Goal: Find specific page/section: Find specific page/section

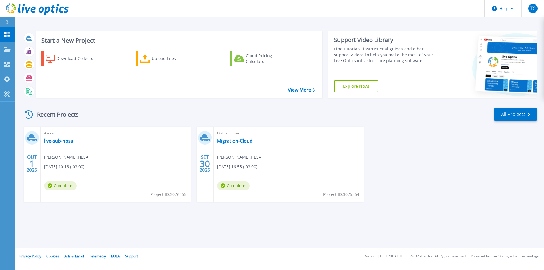
click at [22, 3] on icon at bounding box center [37, 9] width 63 height 12
click at [41, 9] on icon at bounding box center [37, 9] width 63 height 12
click at [41, 7] on icon at bounding box center [41, 10] width 6 height 6
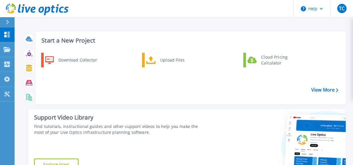
click at [38, 7] on icon at bounding box center [37, 9] width 63 height 12
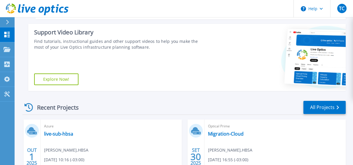
scroll to position [62, 0]
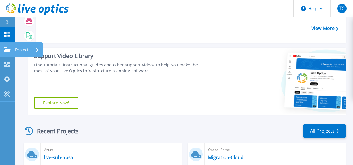
click at [4, 49] on icon at bounding box center [6, 49] width 7 height 5
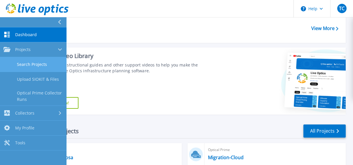
click at [22, 63] on link "Search Projects" at bounding box center [33, 64] width 66 height 15
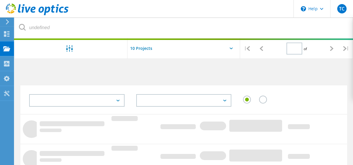
type input "1"
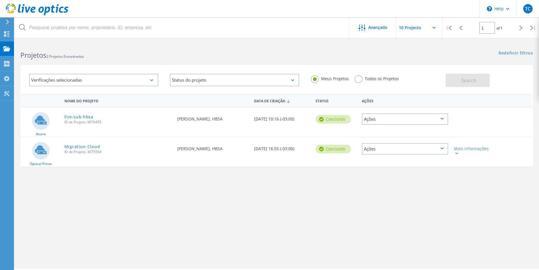
click at [28, 11] on use at bounding box center [37, 9] width 63 height 12
